Goal: Transaction & Acquisition: Purchase product/service

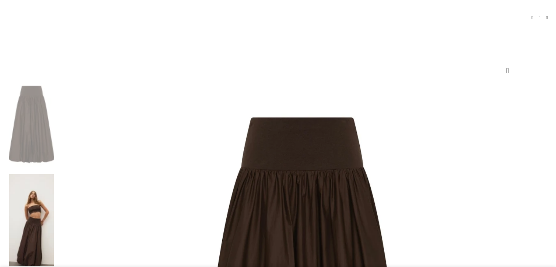
select select "16-[GEOGRAPHIC_DATA]"
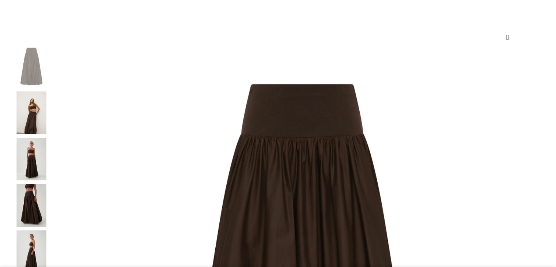
scroll to position [104, 0]
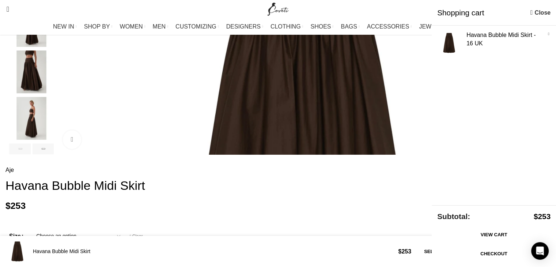
scroll to position [238, 0]
click at [314, 134] on img "1 / 7" at bounding box center [301, 156] width 489 height 489
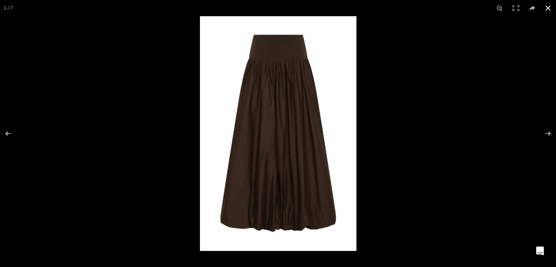
click at [390, 75] on div at bounding box center [478, 149] width 556 height 267
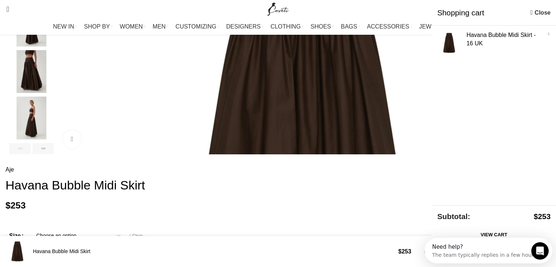
scroll to position [0, 154]
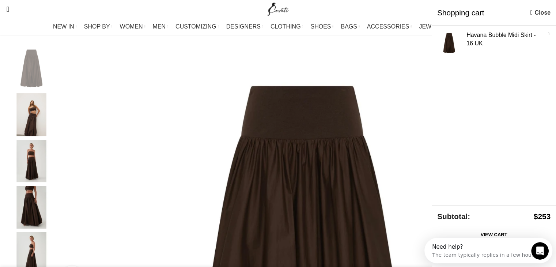
scroll to position [103, 0]
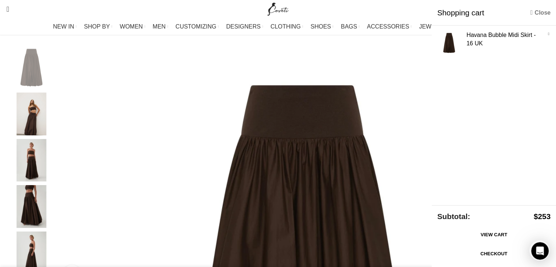
click at [548, 11] on link "Close" at bounding box center [540, 12] width 20 height 9
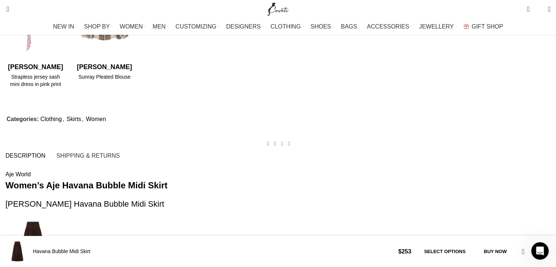
scroll to position [661, 0]
